Goal: Obtain resource: Obtain resource

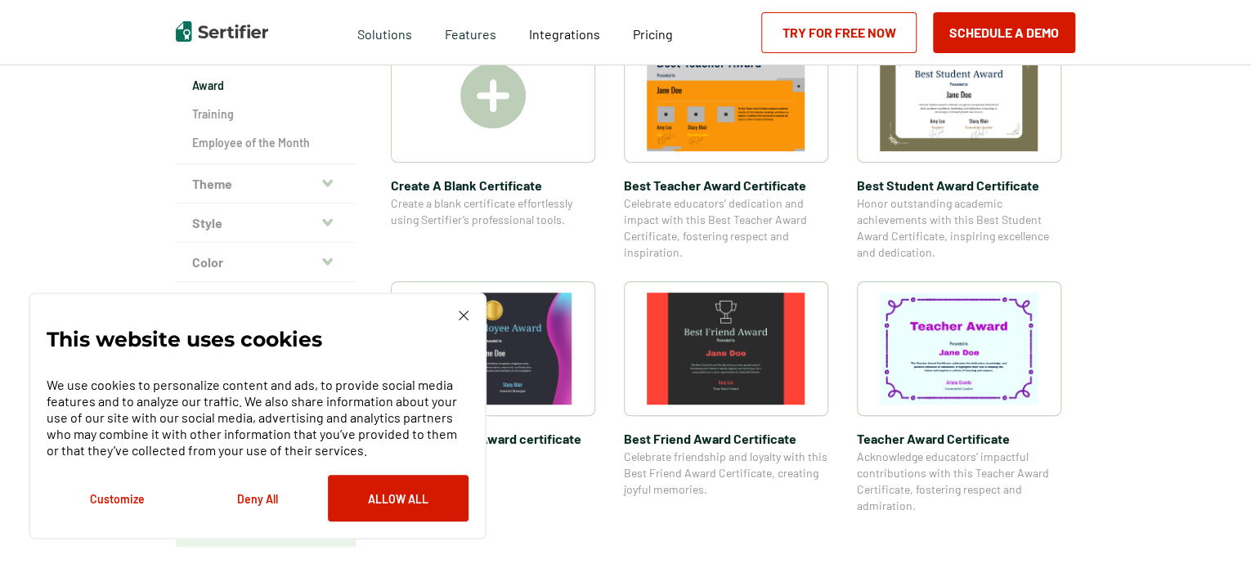
scroll to position [327, 0]
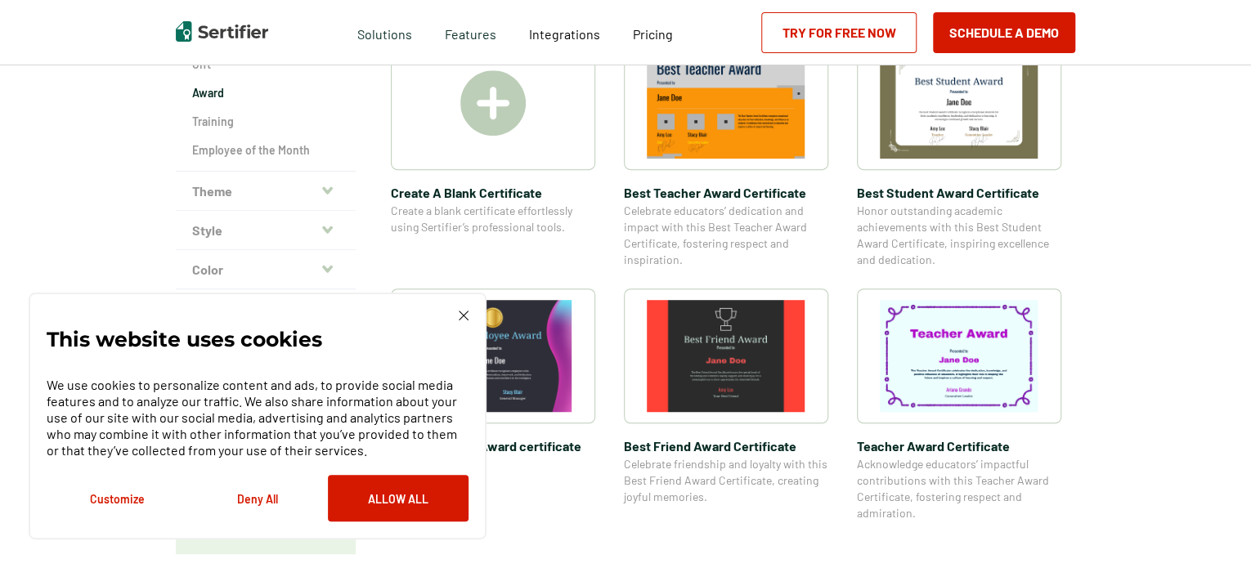
click at [922, 345] on img at bounding box center [959, 356] width 159 height 112
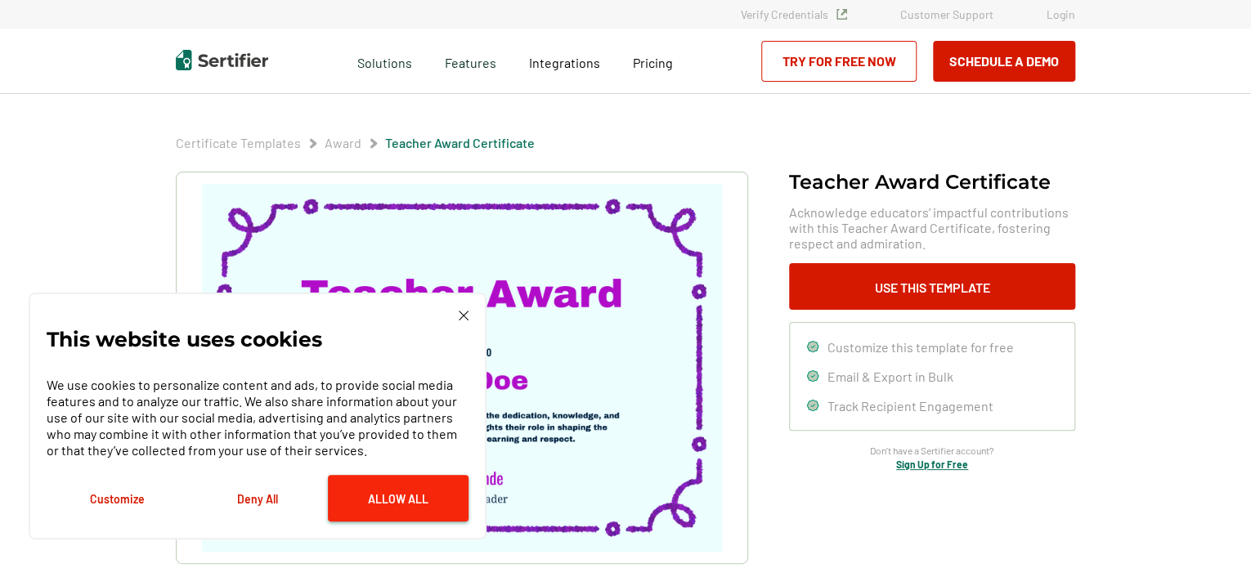
drag, startPoint x: 396, startPoint y: 508, endPoint x: 419, endPoint y: 460, distance: 52.7
click at [396, 507] on button "Allow All" at bounding box center [398, 498] width 141 height 47
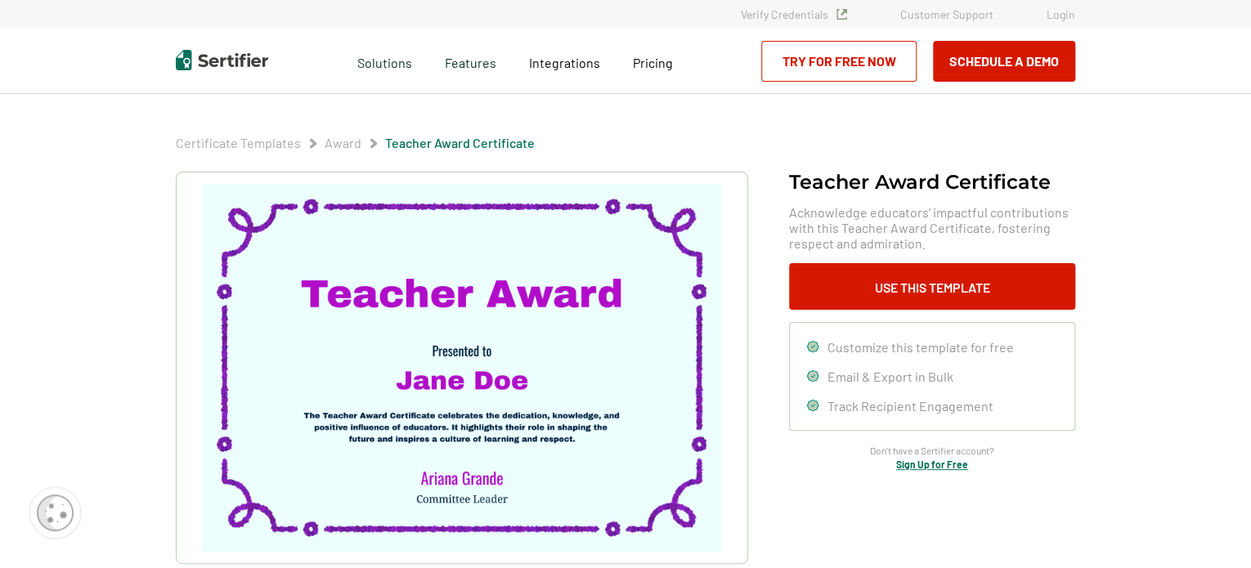
click at [547, 301] on img at bounding box center [462, 368] width 520 height 368
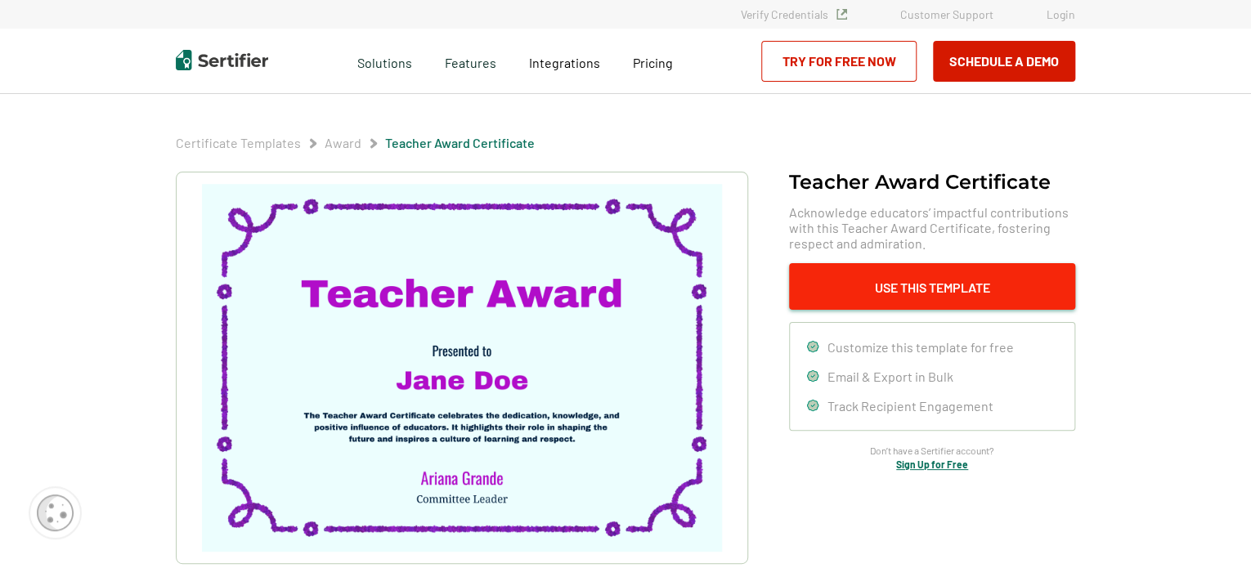
drag, startPoint x: 547, startPoint y: 301, endPoint x: 845, endPoint y: 284, distance: 298.1
click at [845, 284] on button "Use This Template" at bounding box center [932, 286] width 286 height 47
